Goal: Browse casually

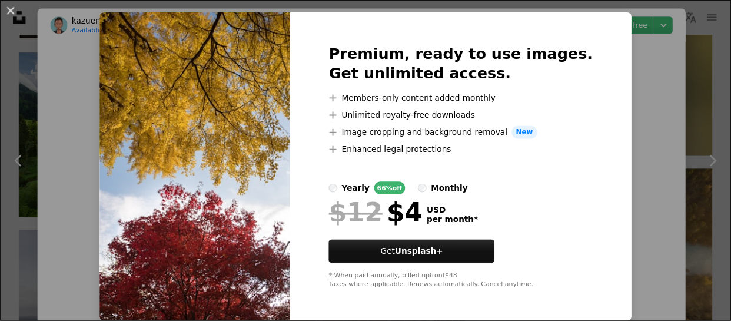
scroll to position [25, 0]
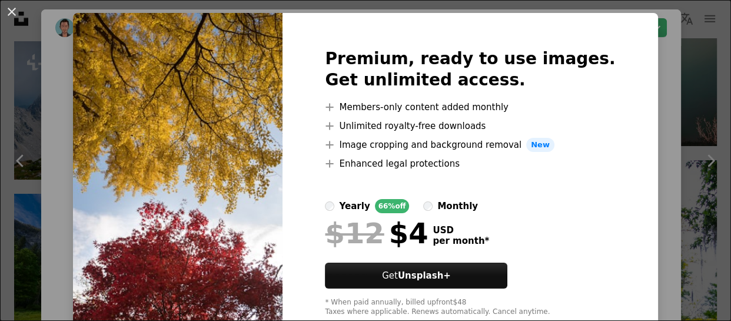
click at [642, 80] on div "An X shape Premium, ready to use images. Get unlimited access. A plus sign Memb…" at bounding box center [365, 160] width 731 height 321
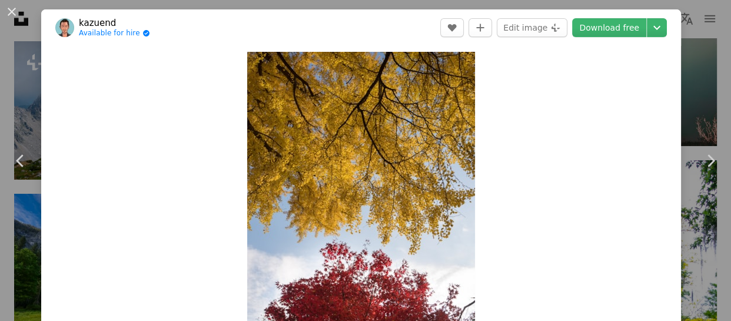
scroll to position [6518, 0]
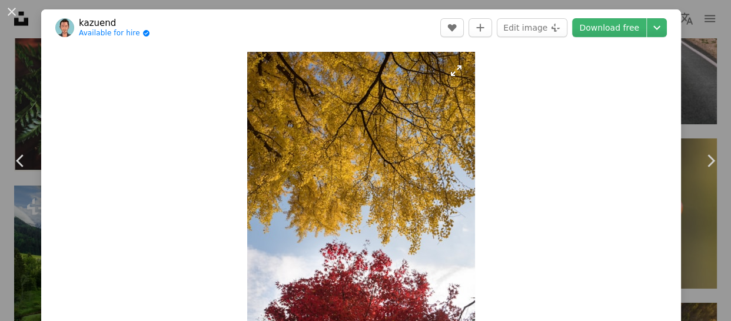
drag, startPoint x: 422, startPoint y: 101, endPoint x: 329, endPoint y: 174, distance: 117.8
click at [329, 174] on img "Zoom in on this image" at bounding box center [361, 223] width 228 height 342
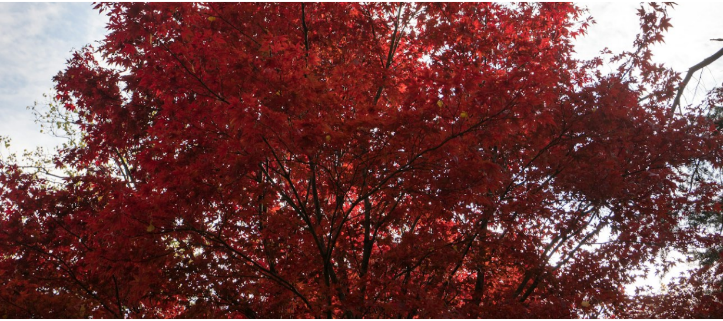
scroll to position [754, 0]
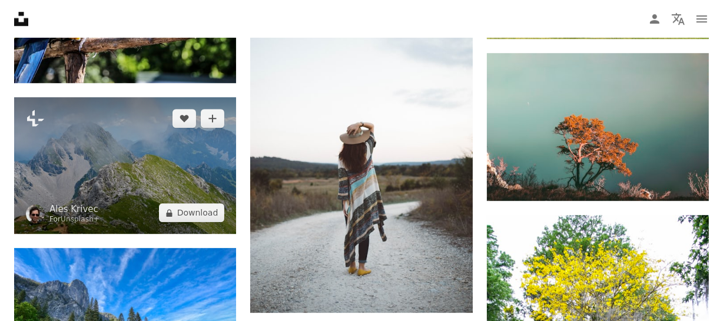
scroll to position [7065, 0]
